Goal: Task Accomplishment & Management: Manage account settings

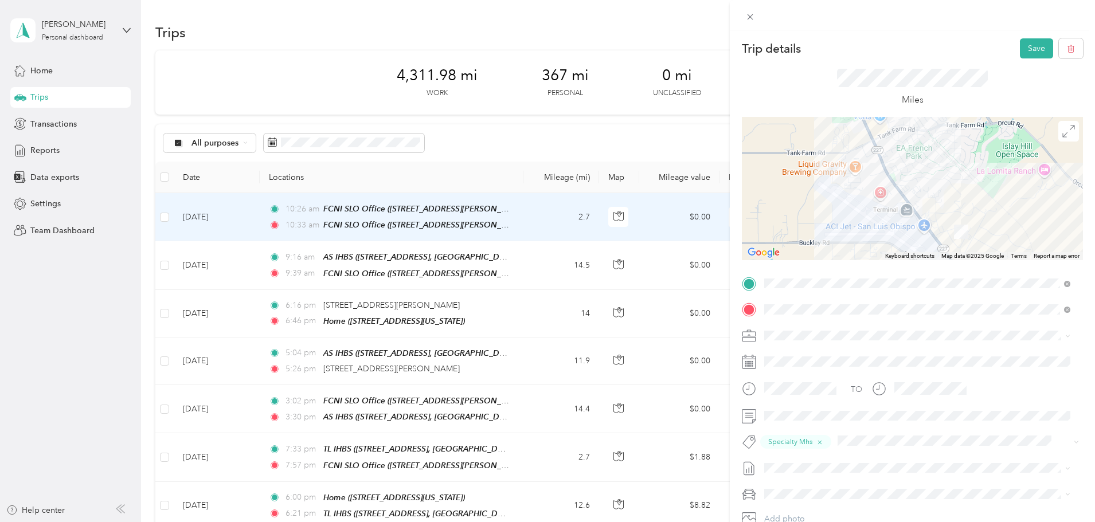
scroll to position [115, 0]
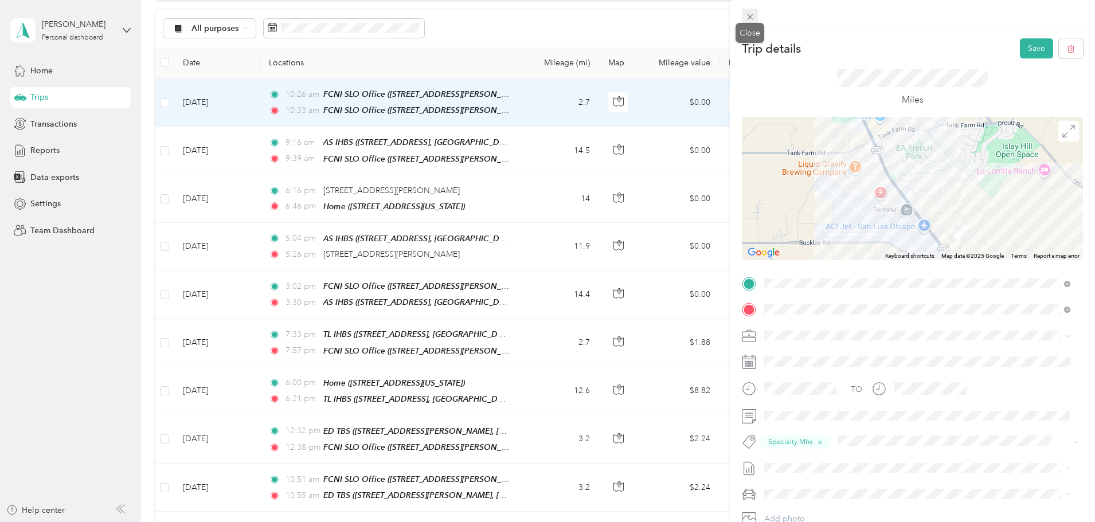
click at [745, 19] on icon at bounding box center [750, 17] width 10 height 10
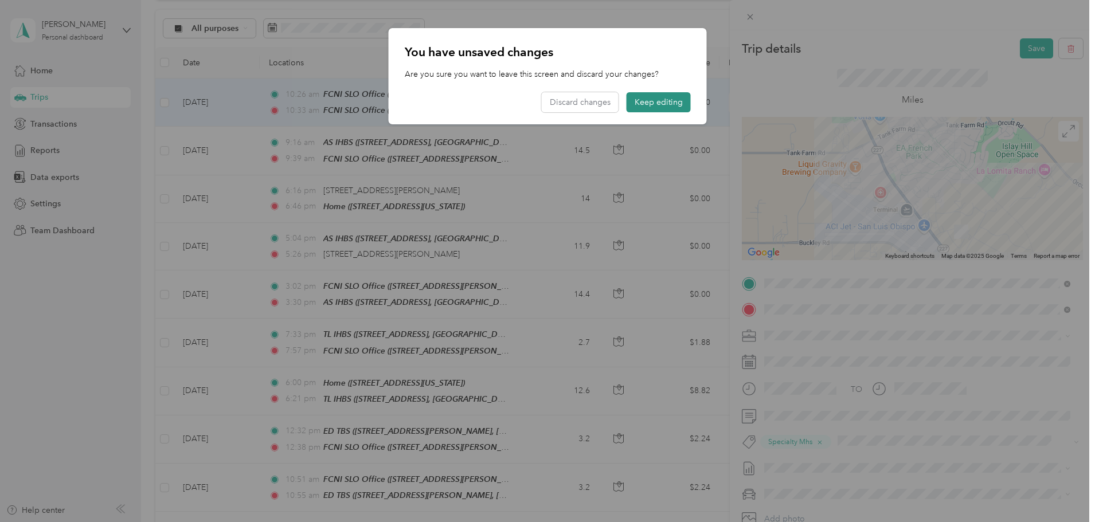
click at [661, 104] on button "Keep editing" at bounding box center [659, 102] width 64 height 20
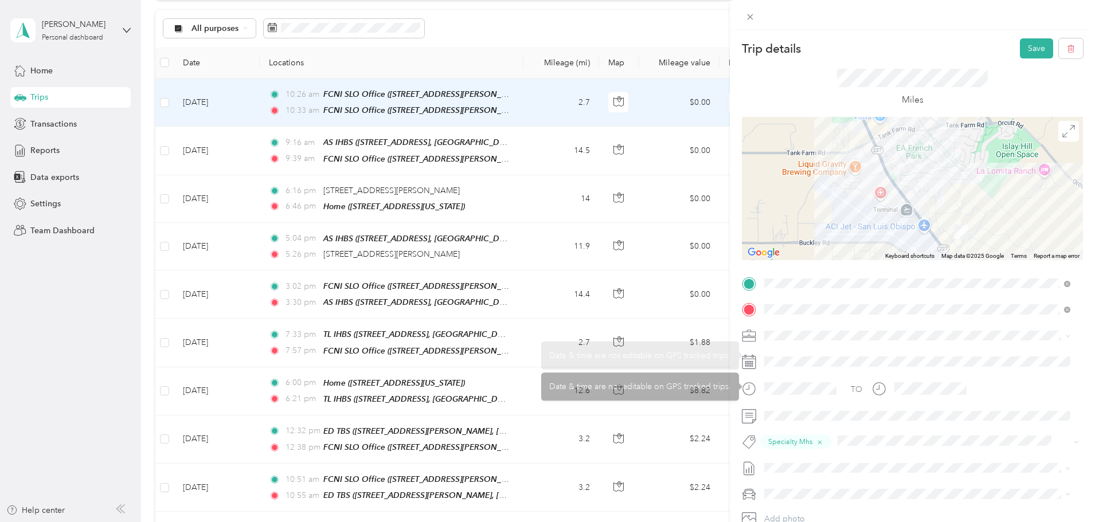
click at [795, 329] on span at bounding box center [921, 336] width 323 height 18
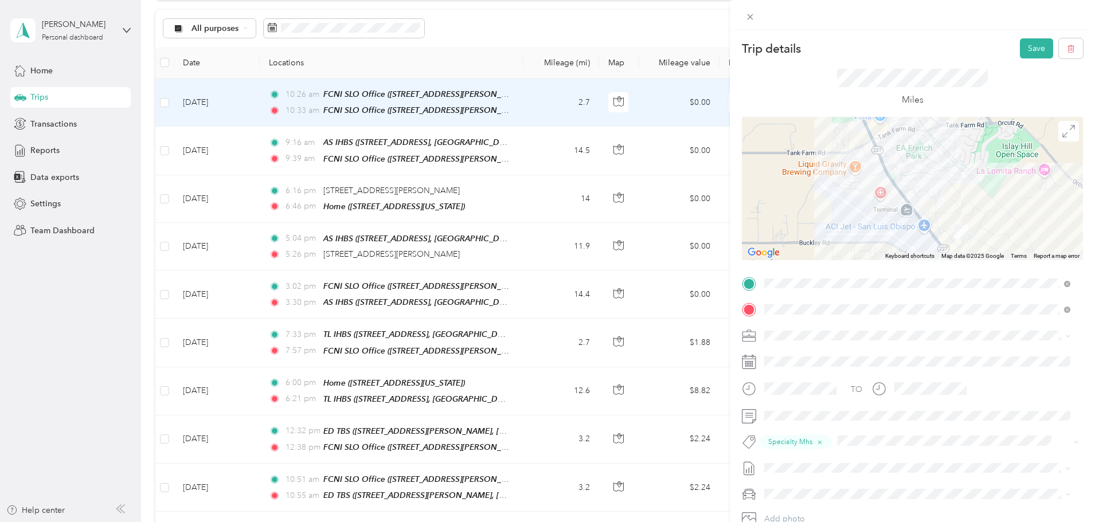
click at [799, 352] on span "Family Care Network" at bounding box center [805, 356] width 75 height 10
click at [1020, 47] on button "Save" at bounding box center [1036, 48] width 33 height 20
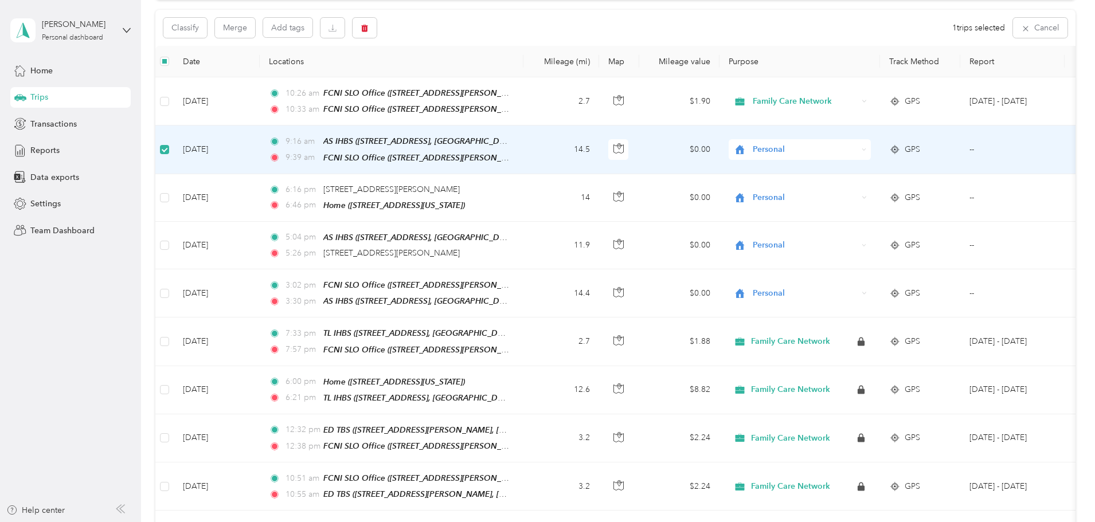
scroll to position [114, 0]
click at [828, 146] on span "Personal" at bounding box center [795, 150] width 125 height 13
click at [841, 169] on span "Family Care Network" at bounding box center [887, 171] width 106 height 12
click at [599, 148] on td "14.5" at bounding box center [561, 151] width 76 height 48
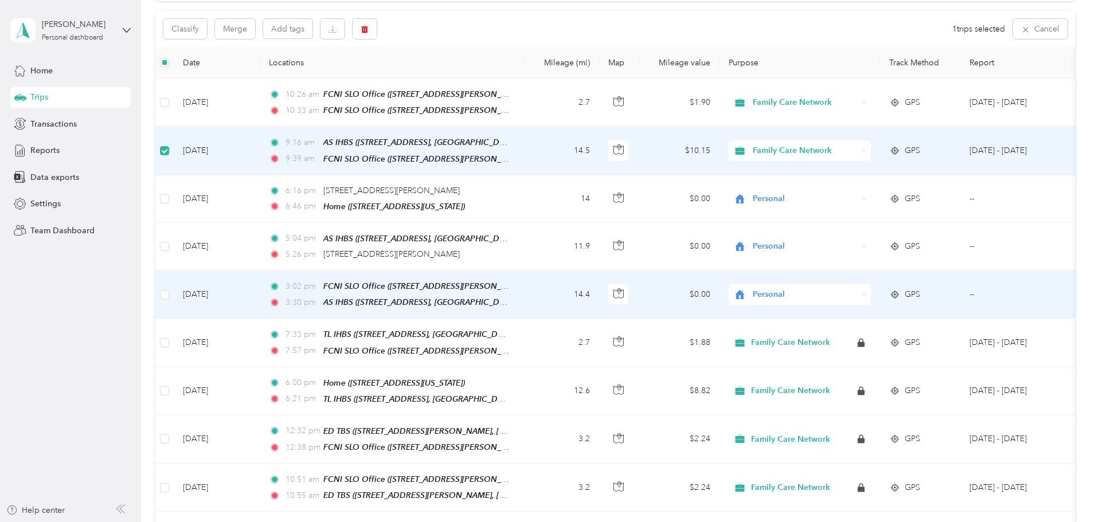
click at [867, 284] on div "Personal" at bounding box center [800, 294] width 142 height 21
click at [599, 291] on td "14.4" at bounding box center [561, 295] width 76 height 48
click at [830, 295] on span "Personal" at bounding box center [805, 294] width 105 height 13
click at [838, 322] on li "Personal" at bounding box center [876, 332] width 142 height 20
click at [838, 295] on span "Personal" at bounding box center [805, 294] width 105 height 13
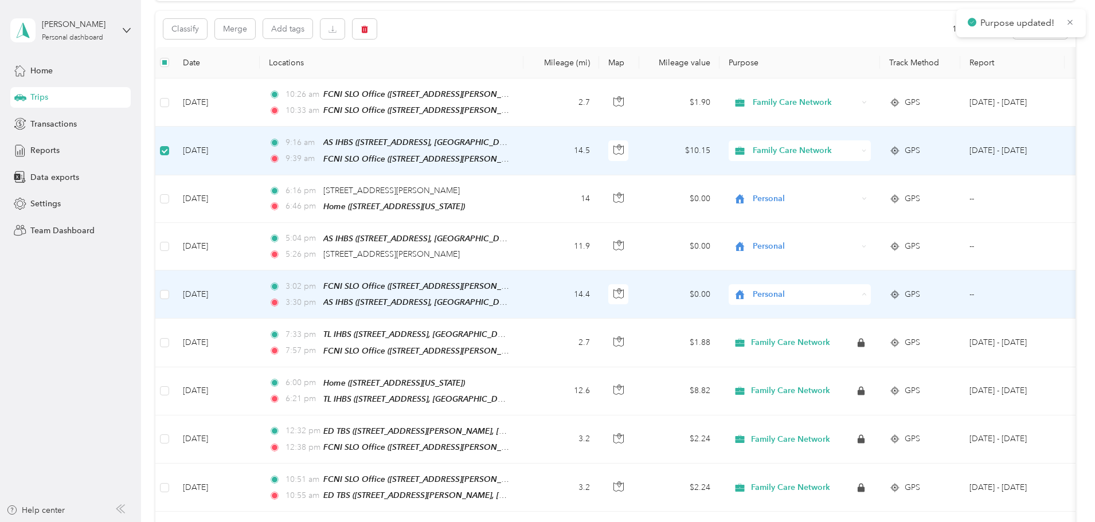
click at [843, 317] on ol "Family Care Network Personal" at bounding box center [876, 322] width 142 height 40
click at [834, 288] on span "Personal" at bounding box center [805, 294] width 105 height 13
click at [835, 308] on span "Family Care Network" at bounding box center [887, 312] width 106 height 12
